Goal: Find specific page/section: Locate a particular part of the current website

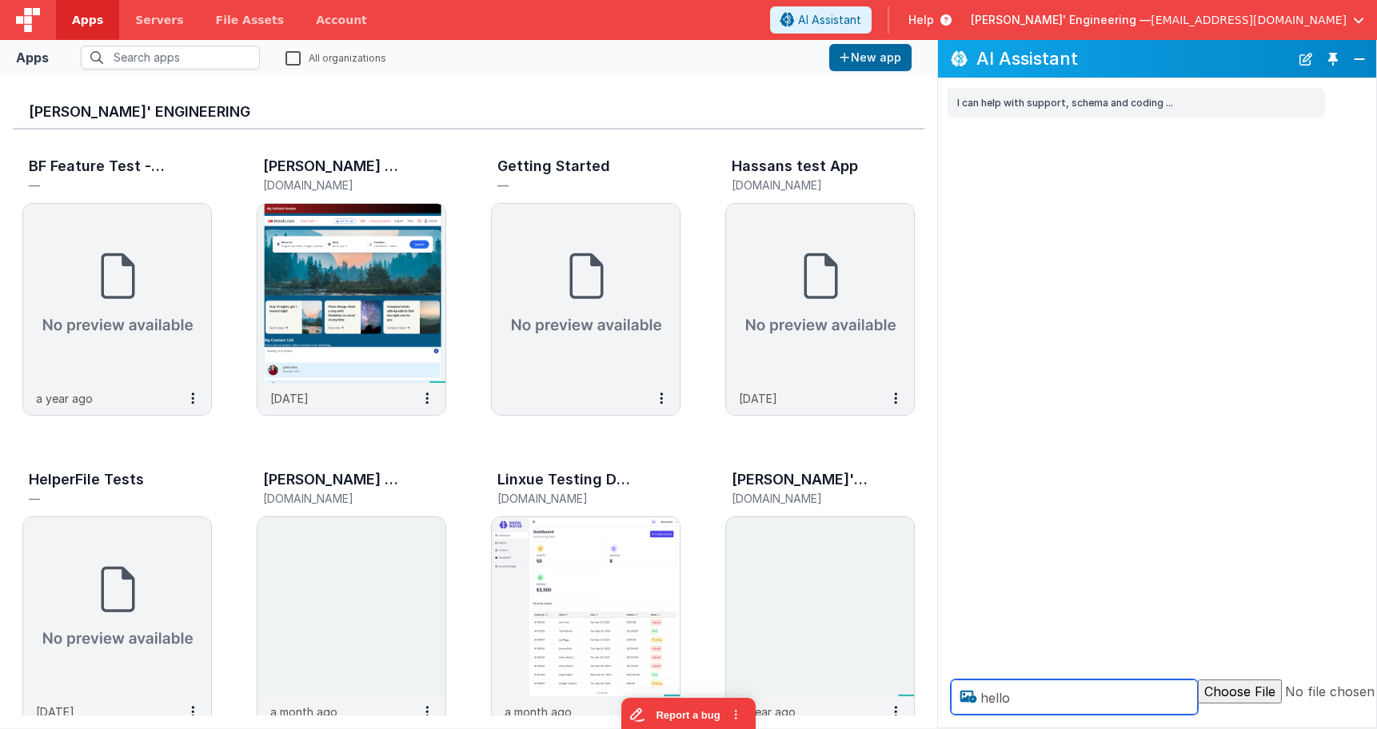
type textarea "hello"
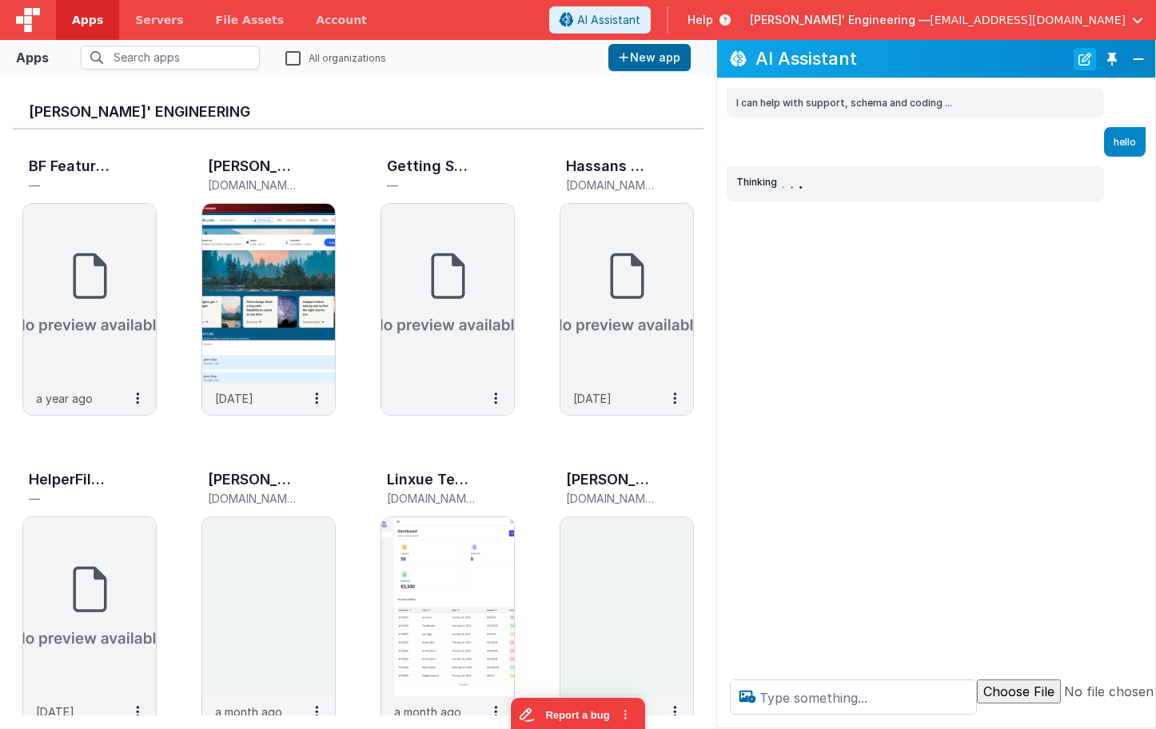
click at [1083, 61] on button "New Chat" at bounding box center [1085, 59] width 22 height 22
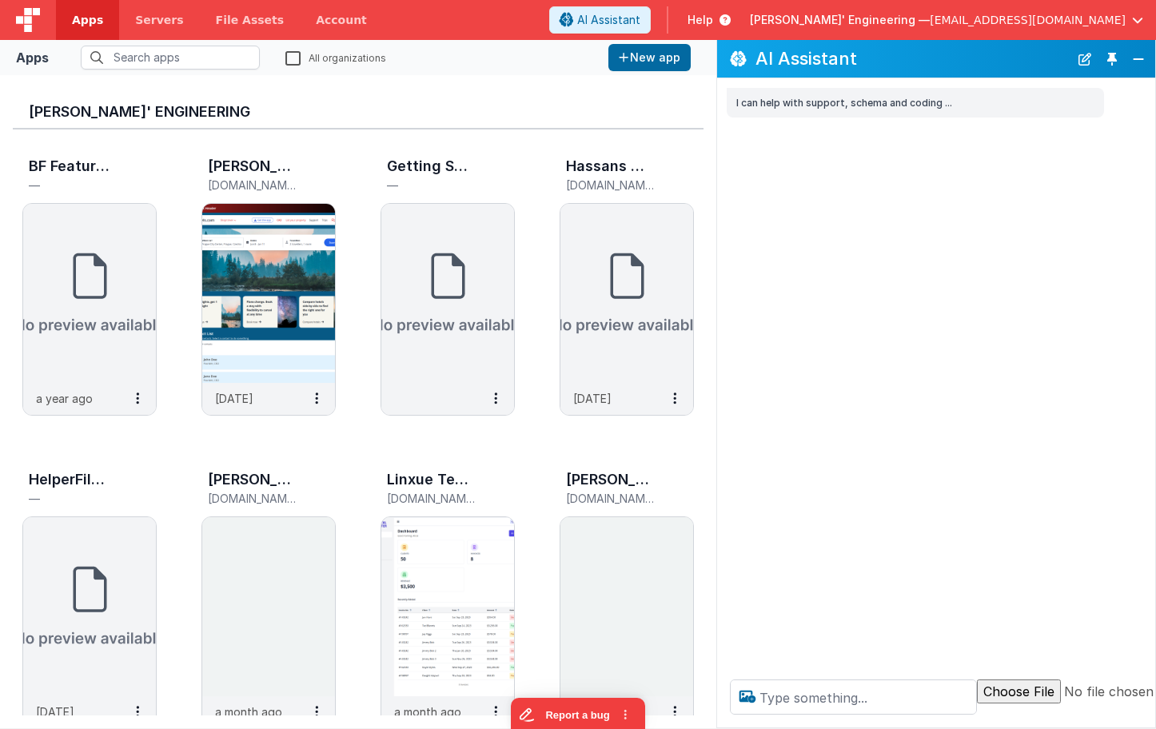
click at [1090, 421] on div "I can help with support, schema and coding ..." at bounding box center [936, 372] width 438 height 589
drag, startPoint x: 823, startPoint y: 725, endPoint x: 828, endPoint y: 694, distance: 30.8
click at [826, 709] on div at bounding box center [989, 697] width 545 height 61
click at [829, 693] on textarea at bounding box center [853, 697] width 247 height 35
type textarea "debugp"
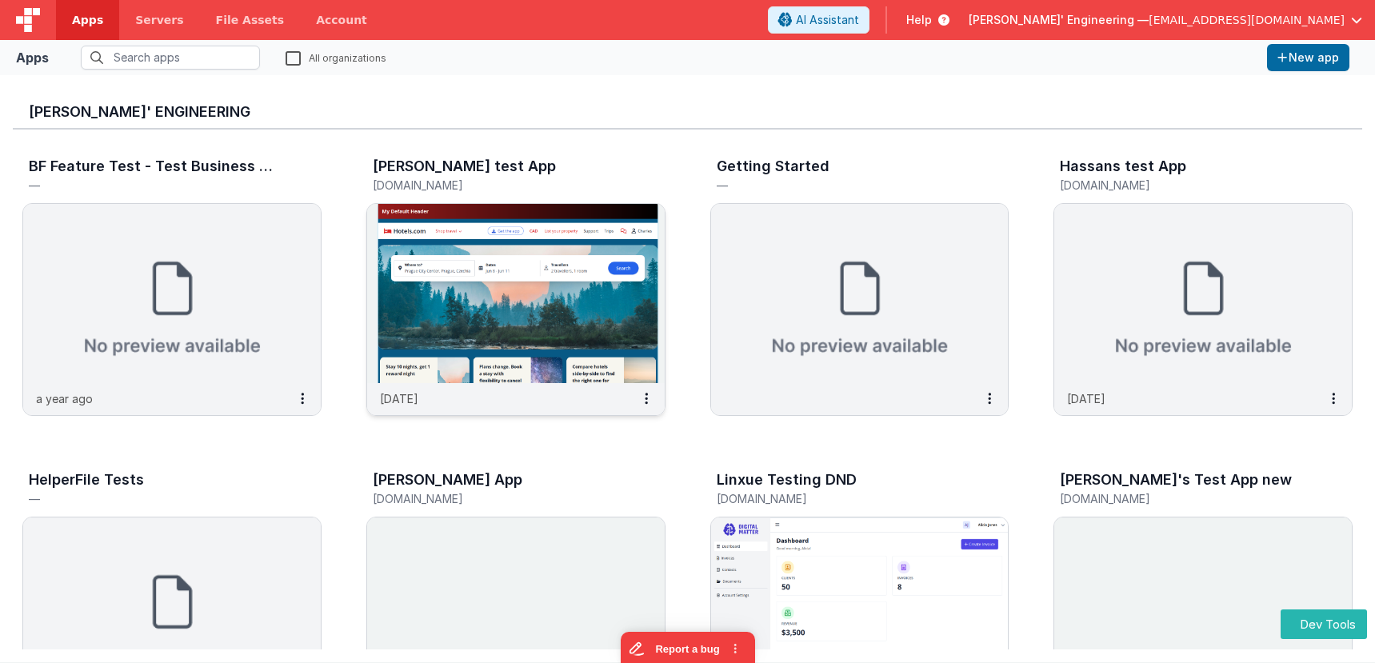
click at [597, 152] on div "Charles GUI test App charlesguidev.fmbetterforms.com" at bounding box center [515, 177] width 299 height 51
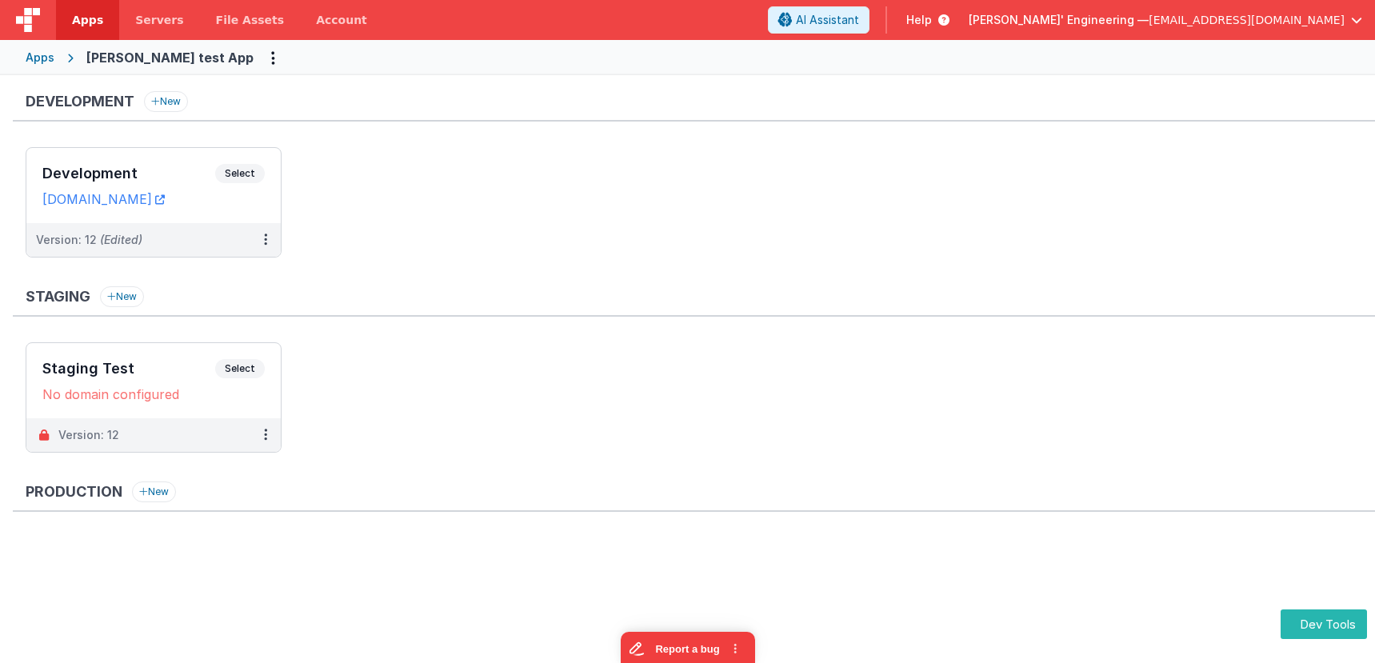
click at [47, 58] on div "Apps" at bounding box center [40, 58] width 29 height 16
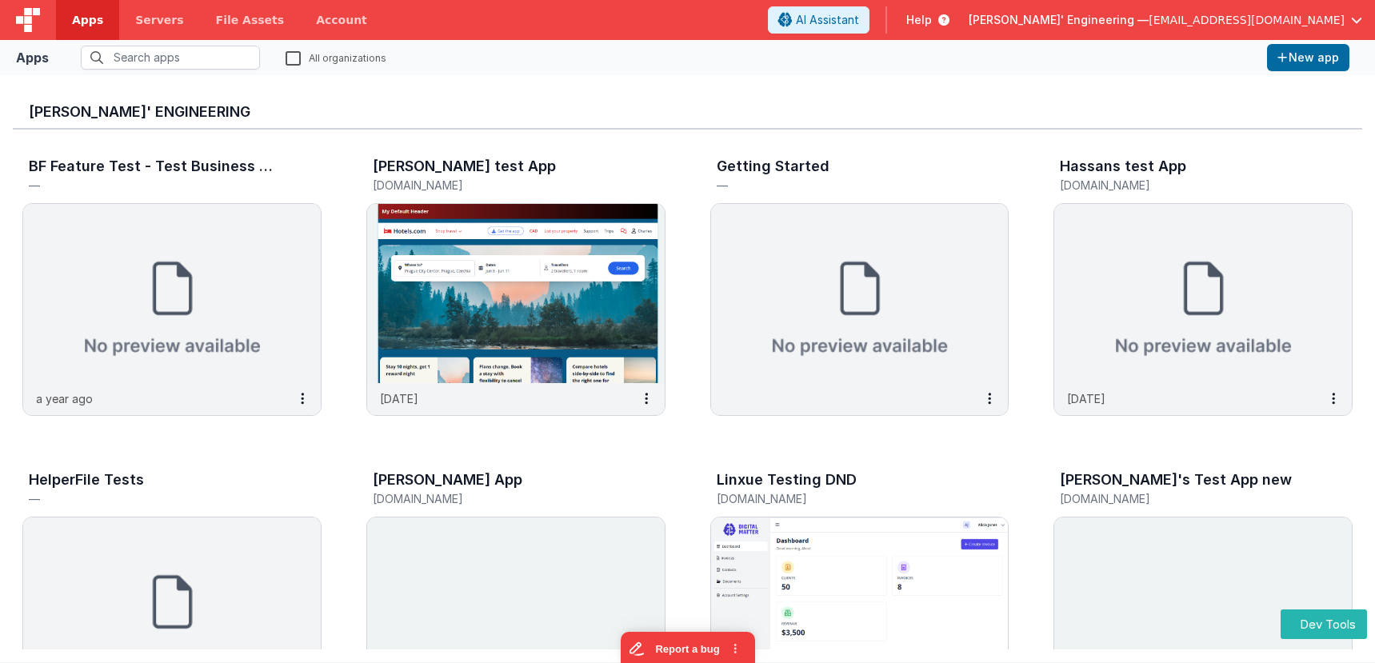
click at [620, 105] on h3 "Delfs' Engineering" at bounding box center [687, 112] width 1317 height 16
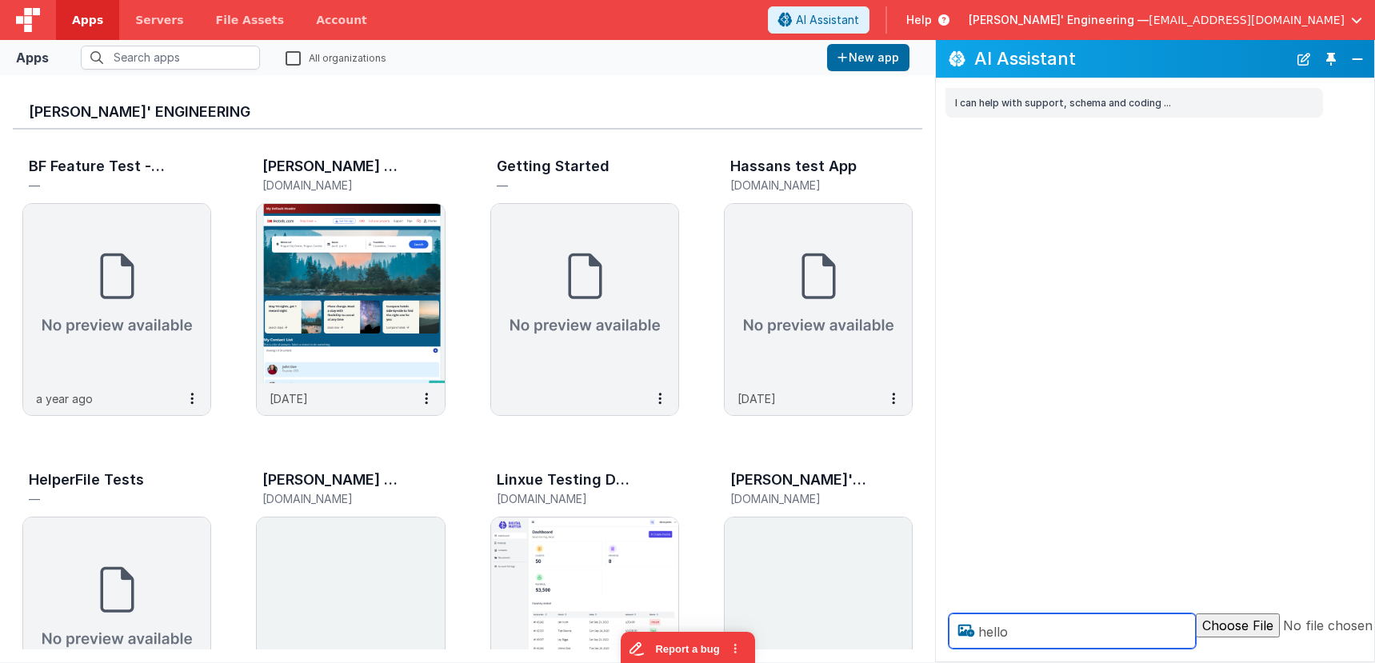
click at [1150, 638] on textarea "hello" at bounding box center [1071, 630] width 247 height 35
type textarea "hello"
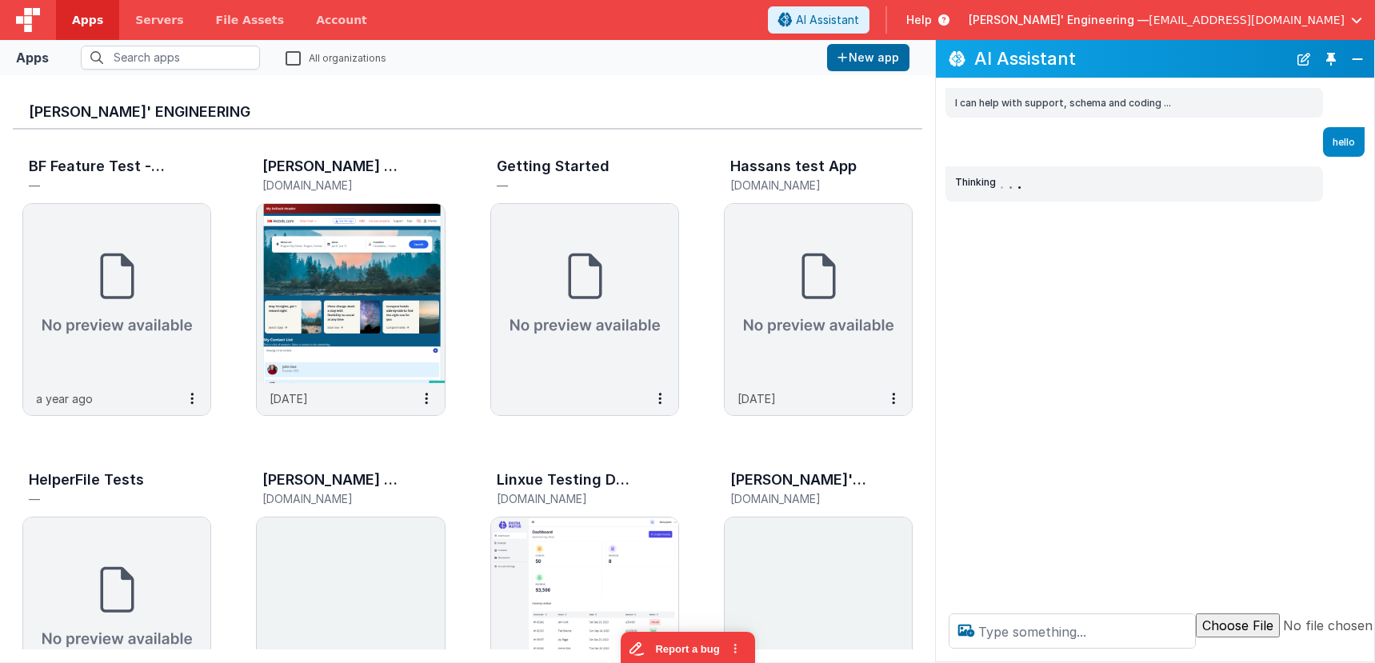
click at [572, 77] on div "Delfs' Engineering BF Feature Test - Test Business File — a year ago Charles GU…" at bounding box center [467, 368] width 935 height 587
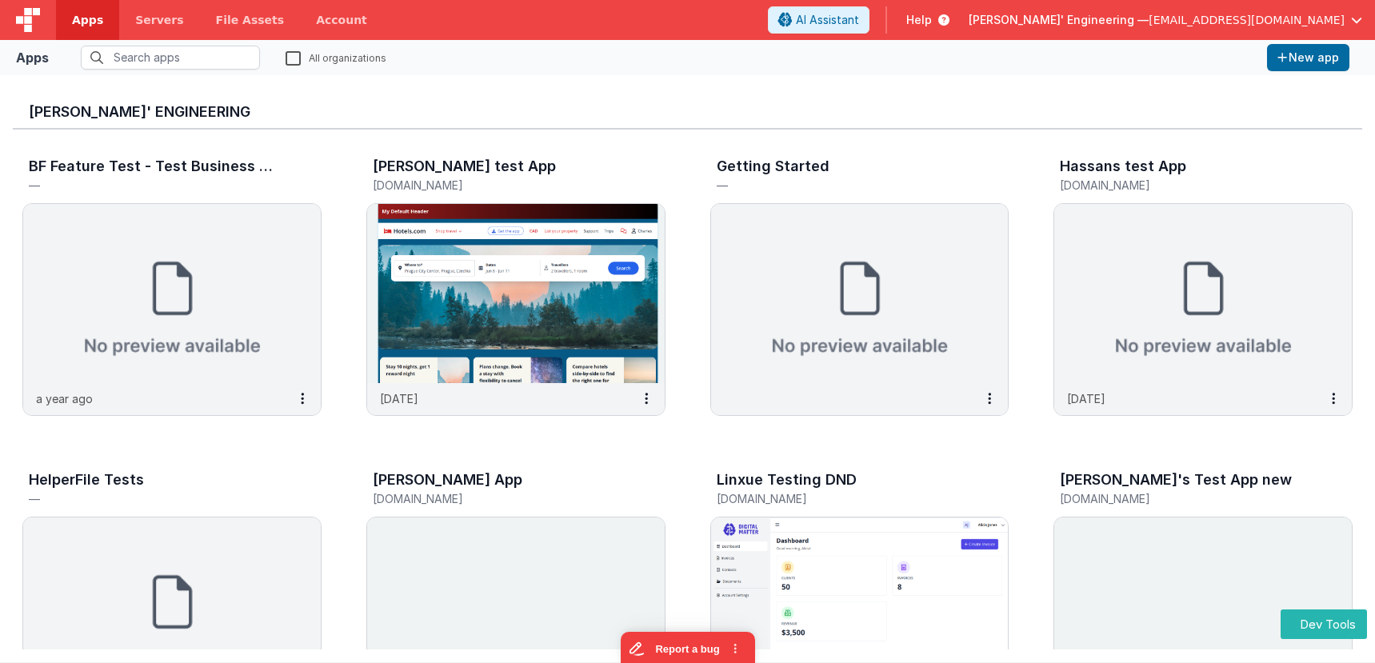
click at [547, 109] on h3 "Delfs' Engineering" at bounding box center [687, 112] width 1317 height 16
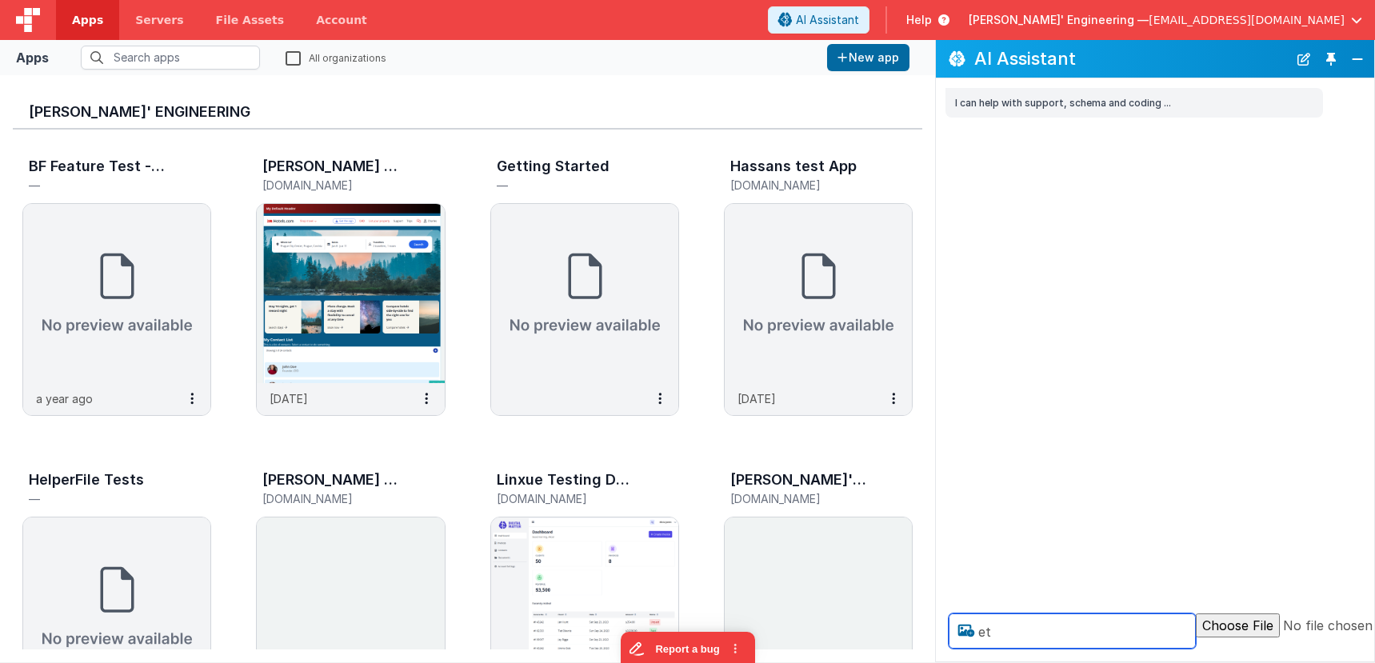
type textarea "e"
type textarea "test"
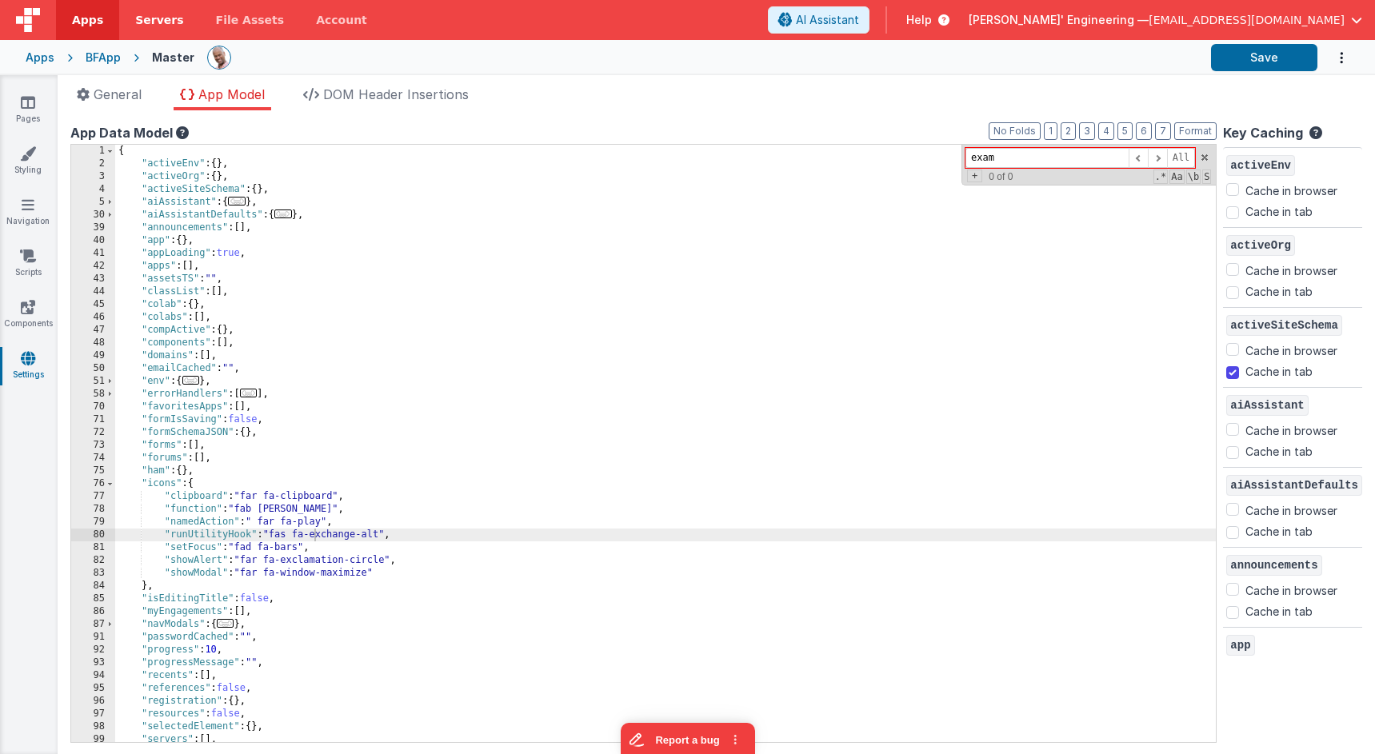
type input "exam"
click at [35, 114] on link "Pages" at bounding box center [28, 110] width 58 height 32
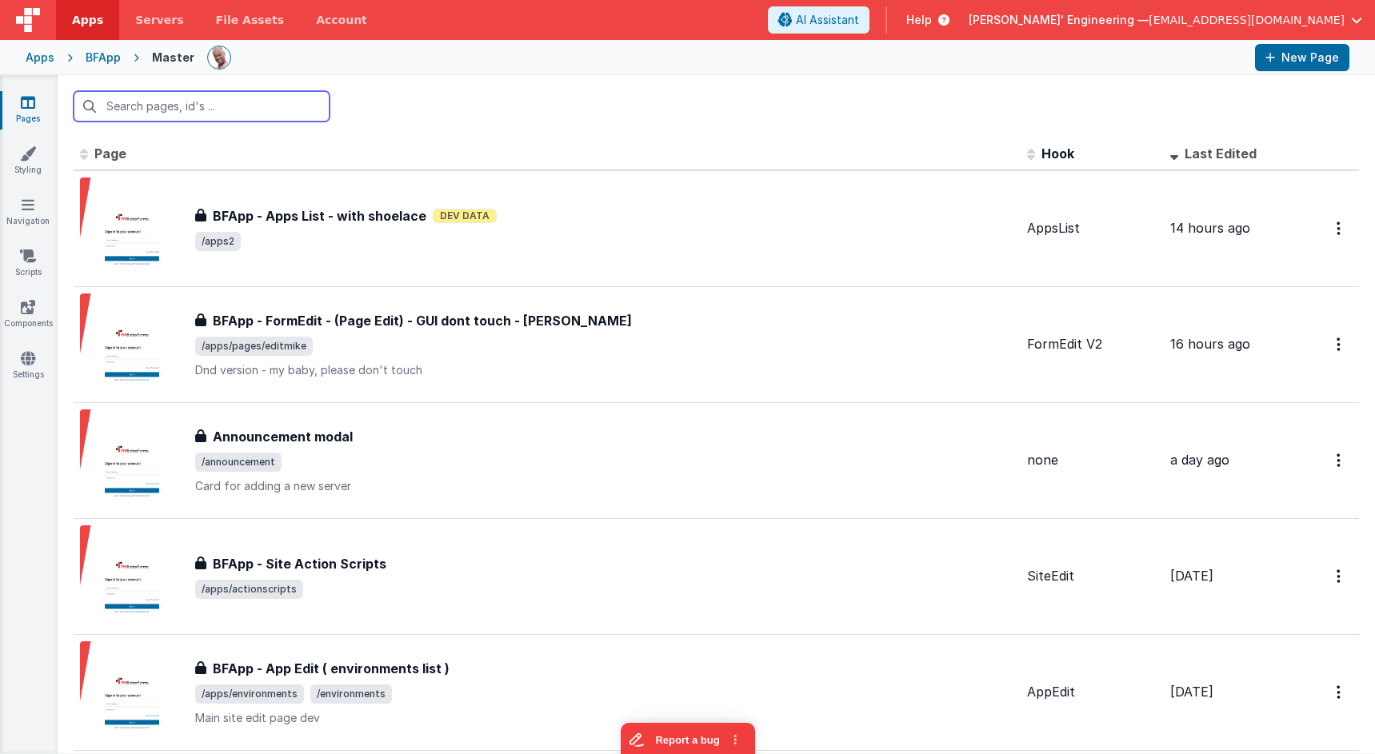
click at [213, 110] on input "text" at bounding box center [202, 106] width 256 height 30
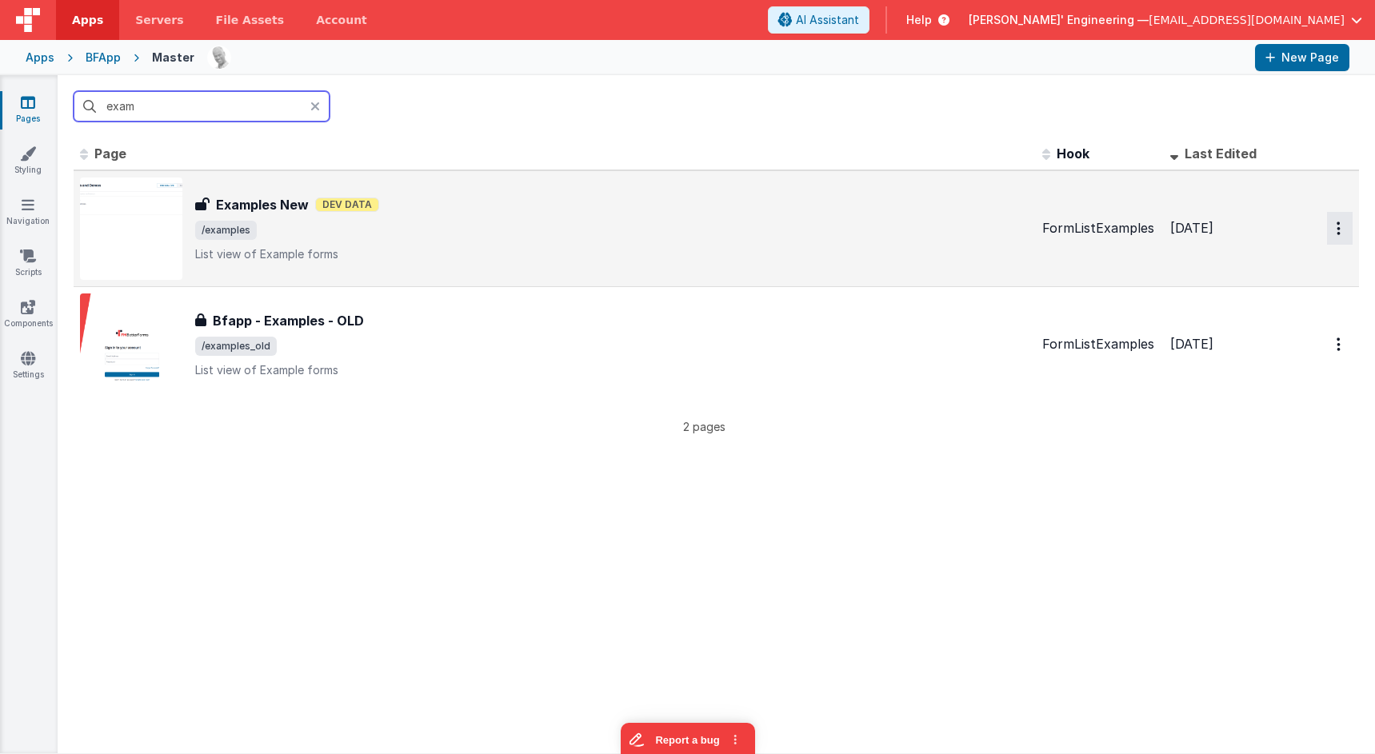
type input "exam"
click at [1341, 228] on button "Options" at bounding box center [1340, 228] width 26 height 33
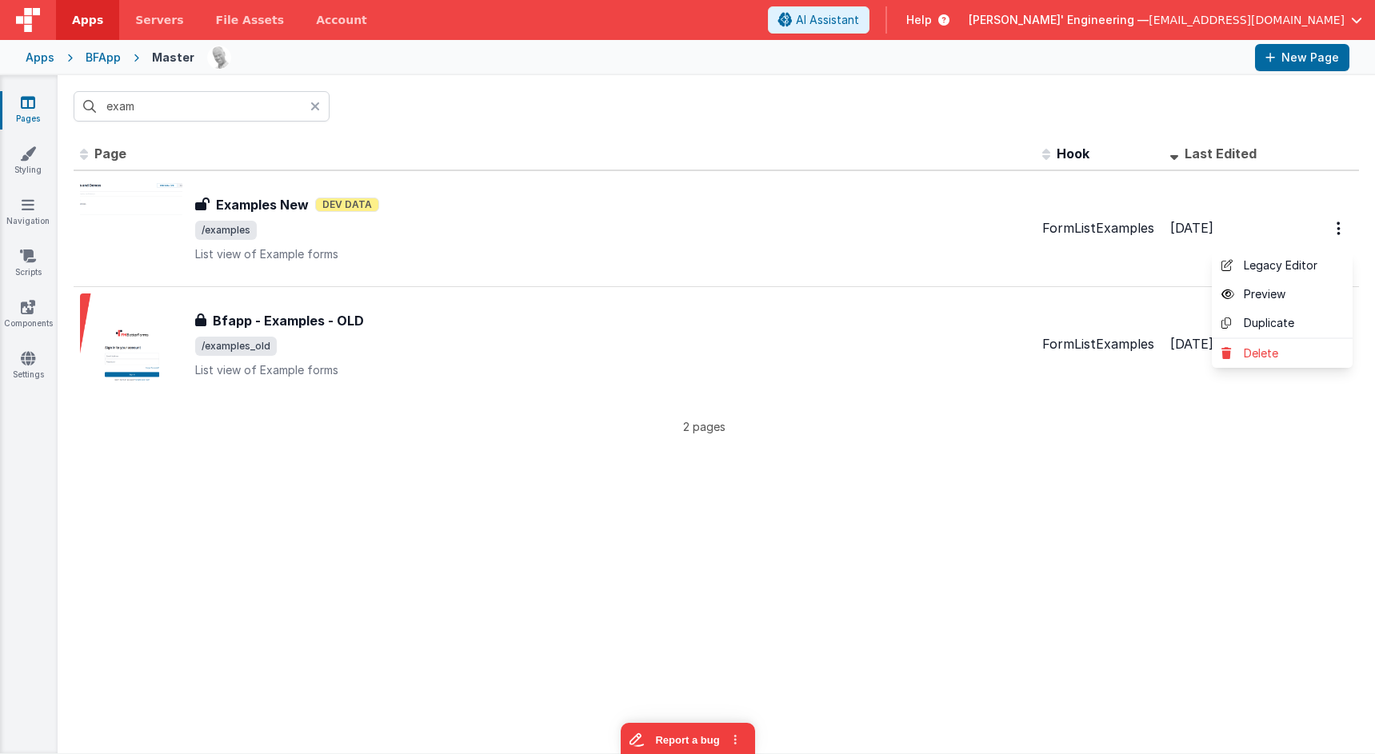
drag, startPoint x: 1067, startPoint y: 466, endPoint x: 1044, endPoint y: 428, distance: 44.4
click at [1067, 466] on button at bounding box center [687, 377] width 1375 height 754
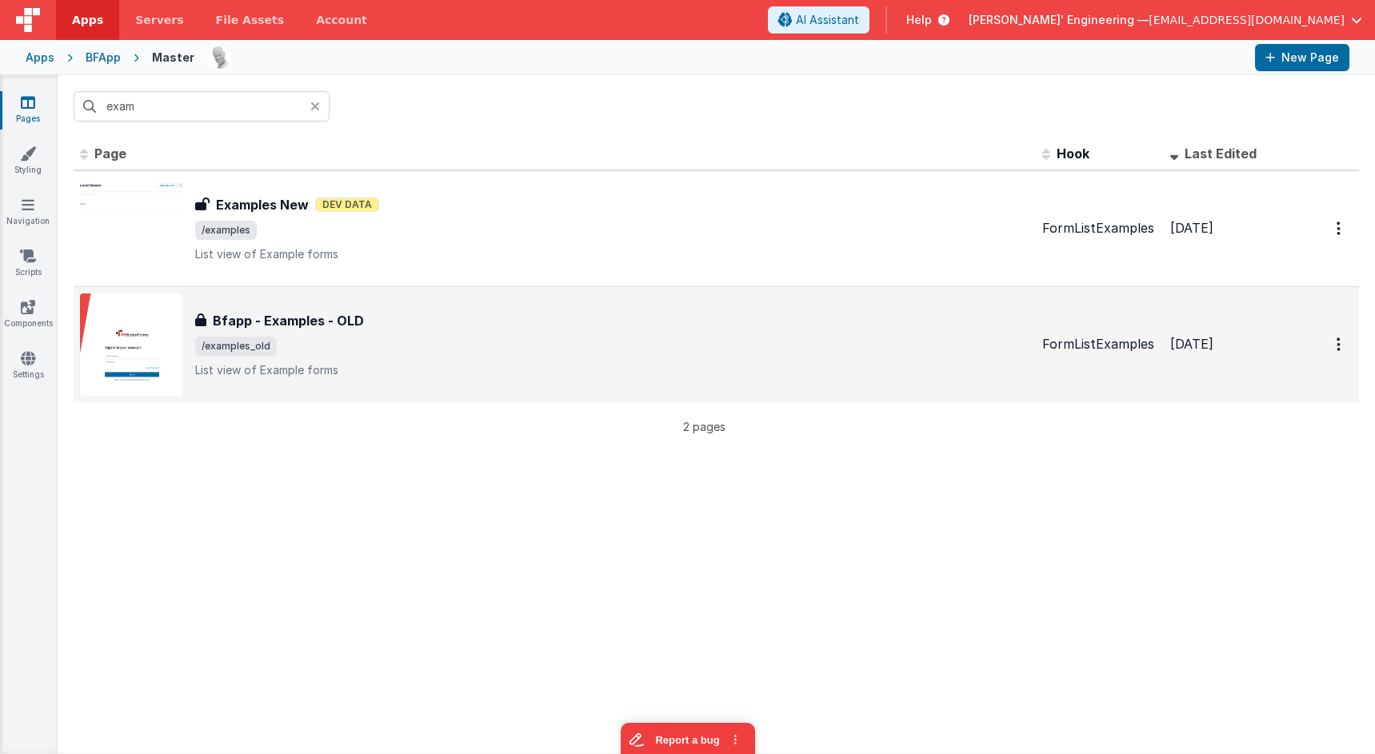
click at [369, 335] on div "Bfapp - Examples - OLD Bfapp - Examples - OLD /examples_old List view of Exampl…" at bounding box center [612, 344] width 834 height 67
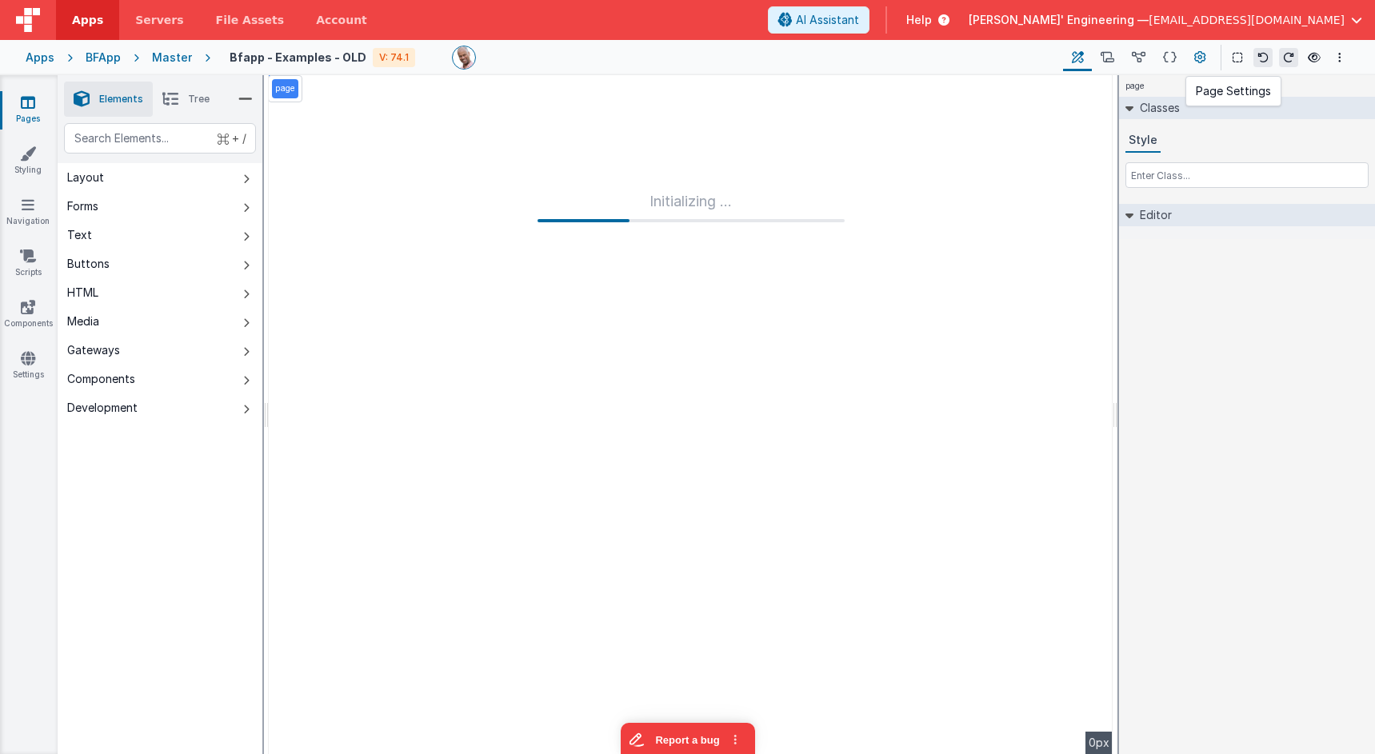
click at [1202, 58] on icon at bounding box center [1200, 58] width 12 height 17
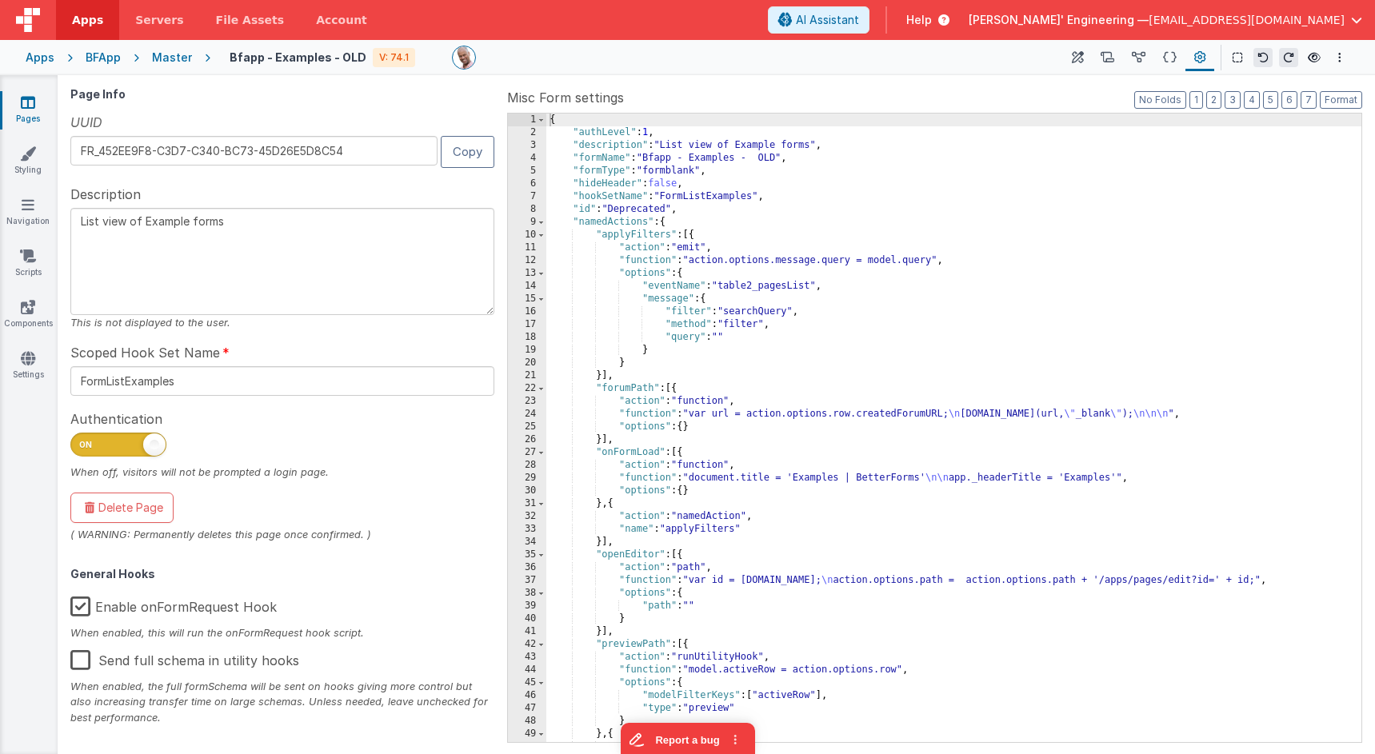
click at [1148, 18] on span "[PERSON_NAME]' Engineering —" at bounding box center [1058, 20] width 180 height 16
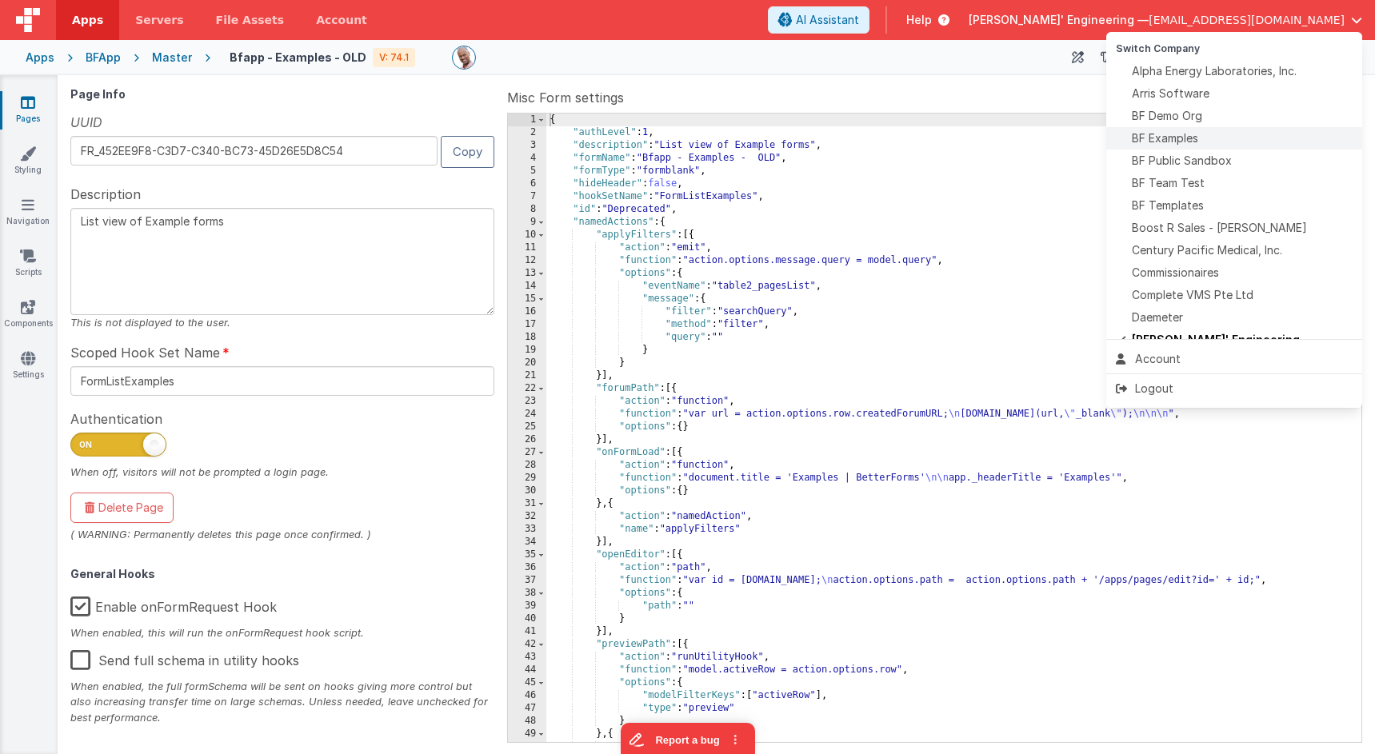
click at [1182, 142] on span "BF Examples" at bounding box center [1165, 138] width 66 height 16
